Goal: Task Accomplishment & Management: Use online tool/utility

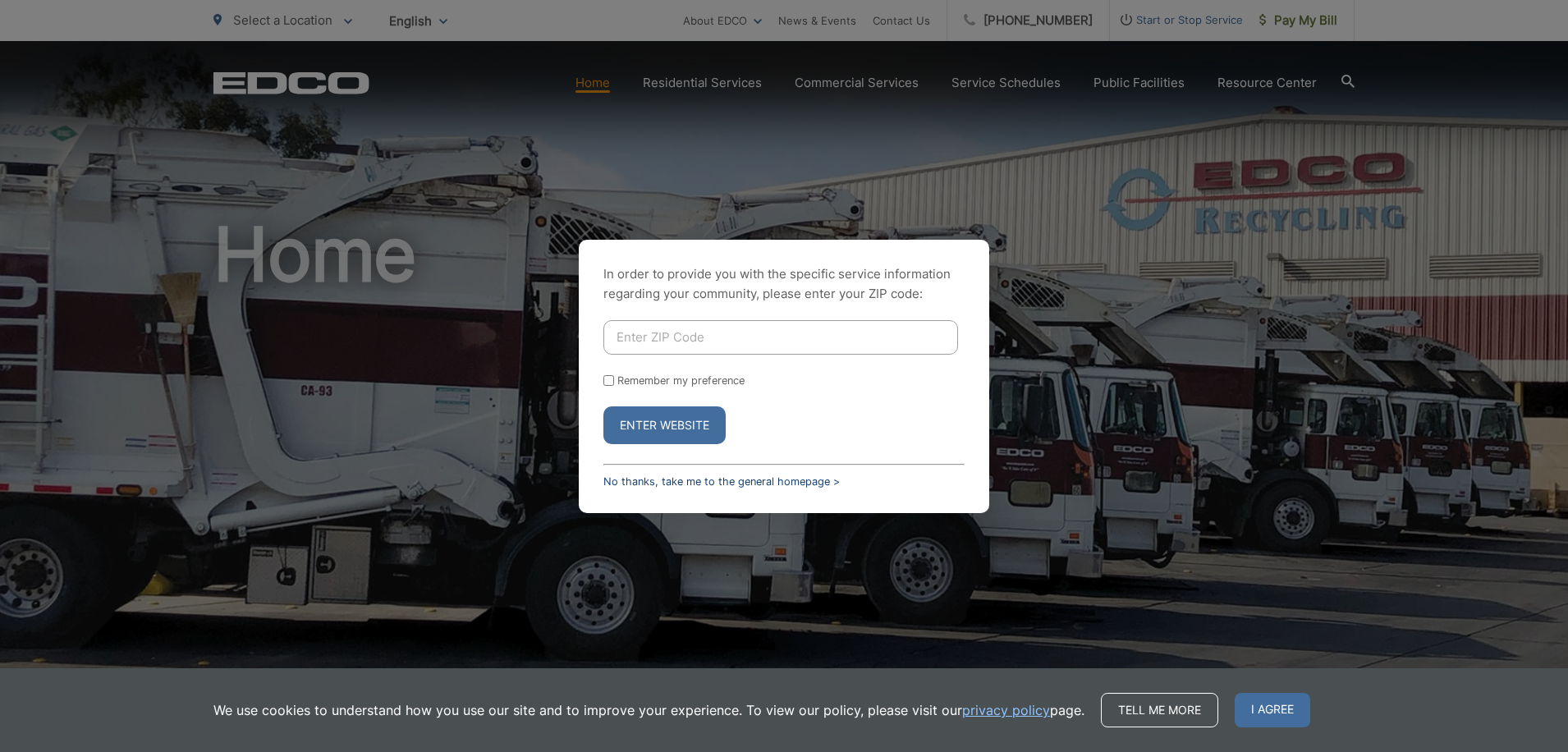
click at [761, 487] on link "No thanks, take me to the general homepage >" at bounding box center [721, 481] width 236 height 12
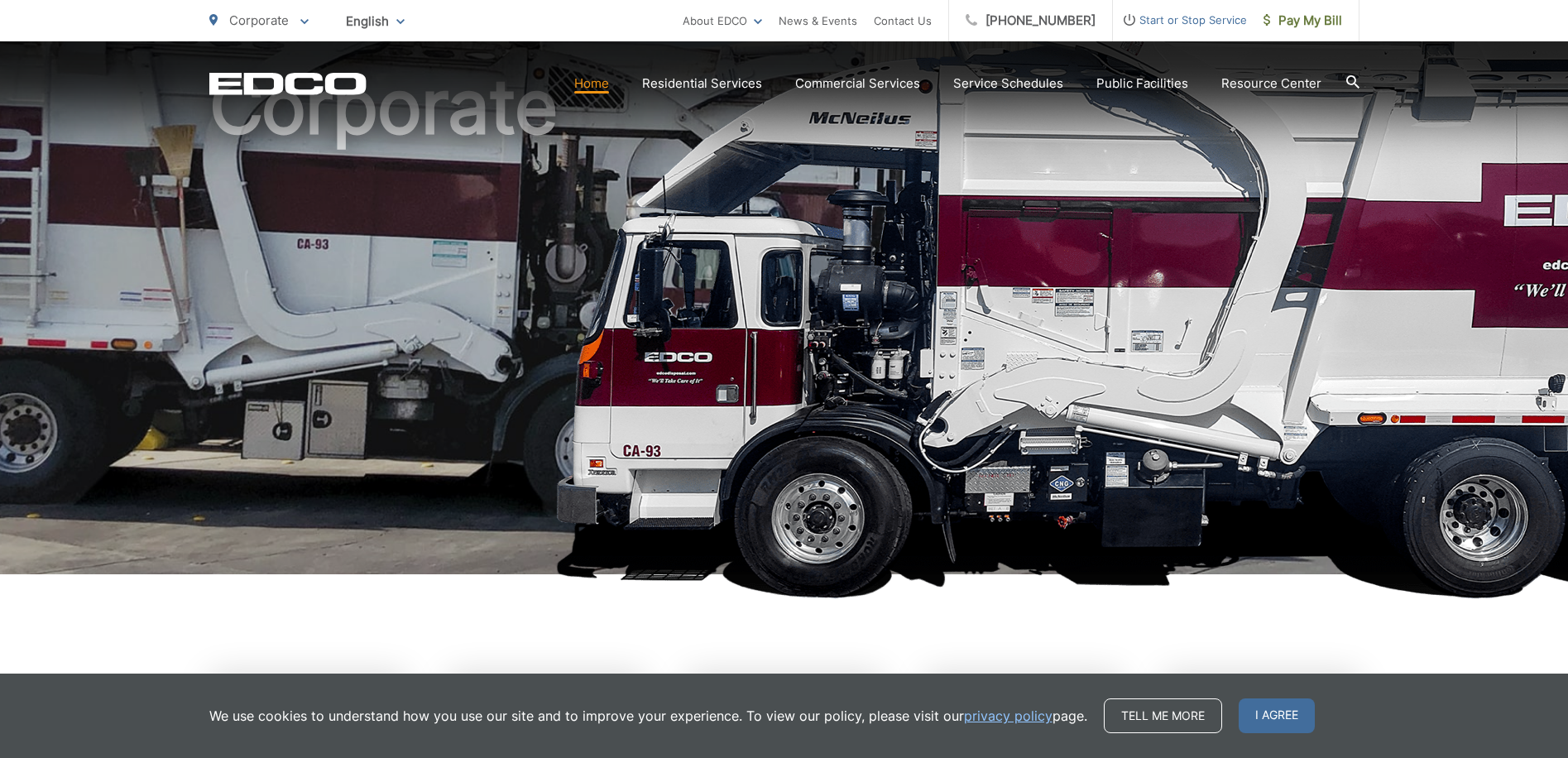
scroll to position [496, 0]
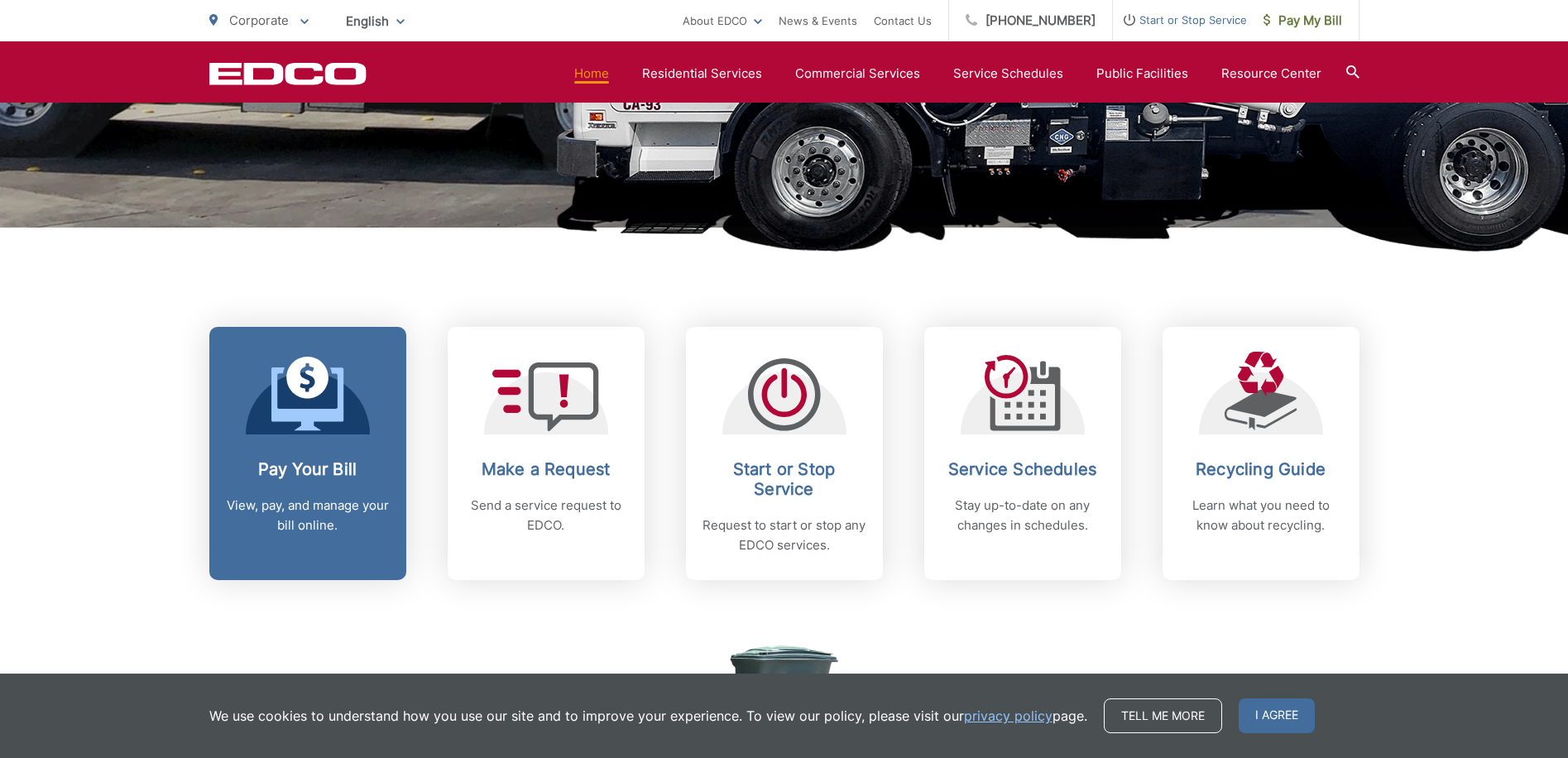
click at [339, 440] on link "Pay Your Bill View, pay, and manage your bill online." at bounding box center [308, 453] width 197 height 253
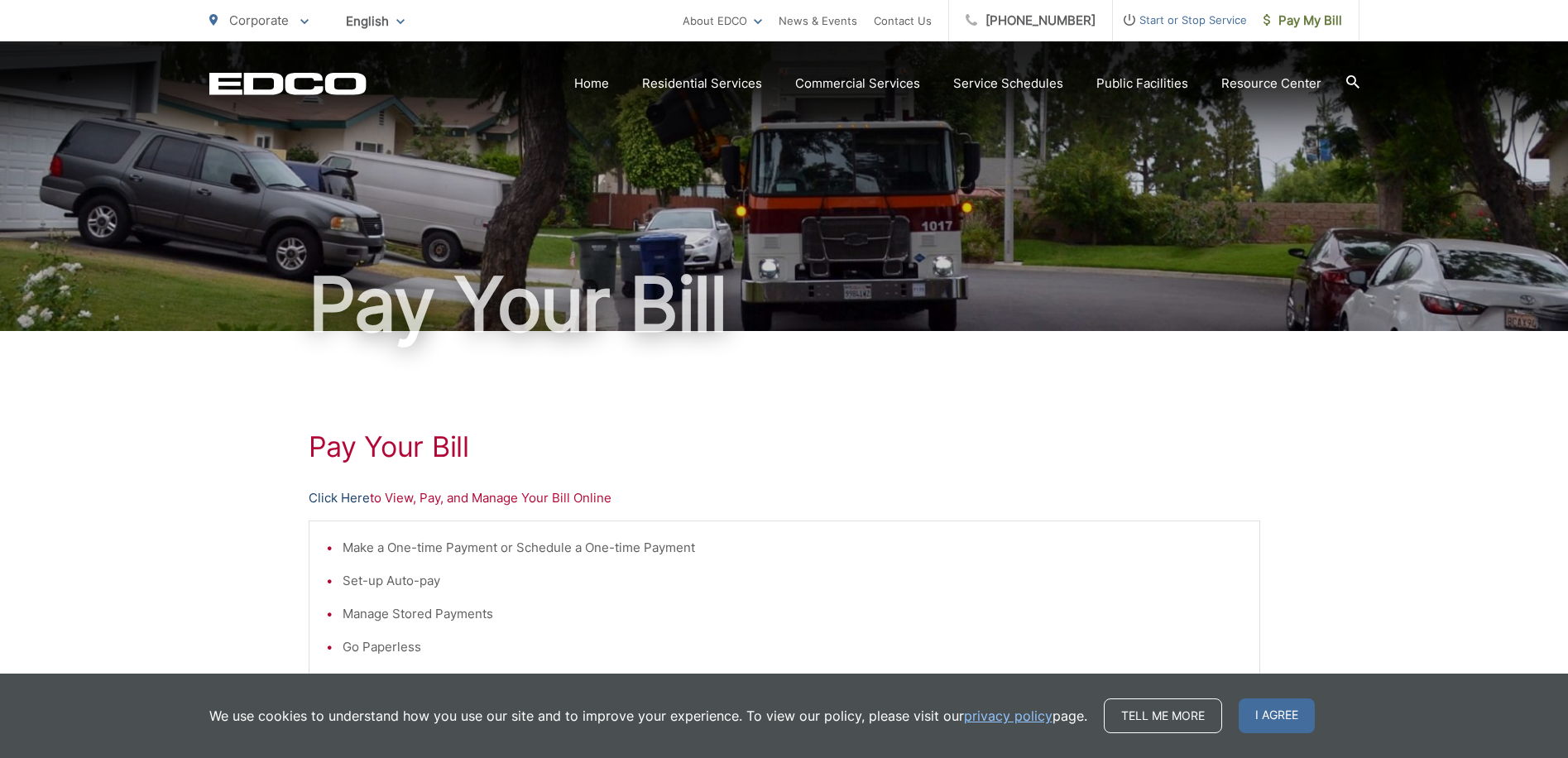
click at [351, 496] on link "Click Here" at bounding box center [340, 497] width 61 height 20
